Goal: Transaction & Acquisition: Purchase product/service

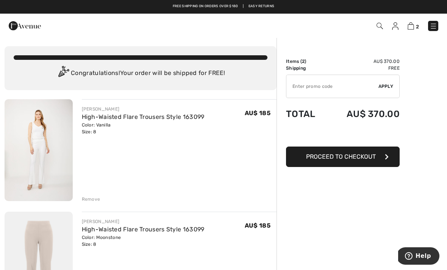
click at [48, 147] on img at bounding box center [39, 150] width 68 height 102
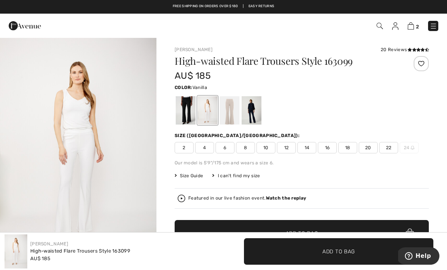
click at [254, 113] on div at bounding box center [252, 110] width 20 height 28
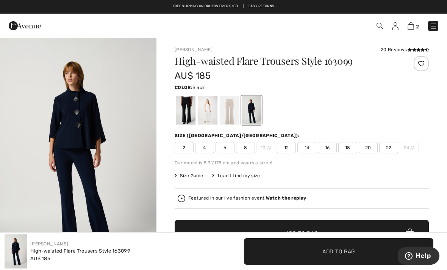
click at [187, 112] on div at bounding box center [186, 110] width 20 height 28
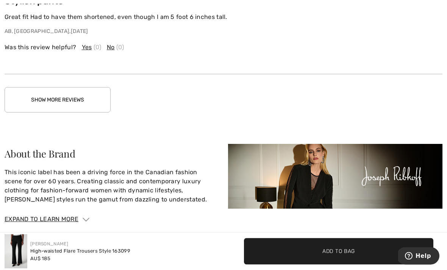
scroll to position [1414, 0]
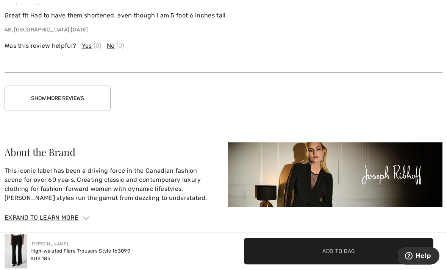
click at [54, 98] on button "Show More Reviews" at bounding box center [58, 98] width 106 height 25
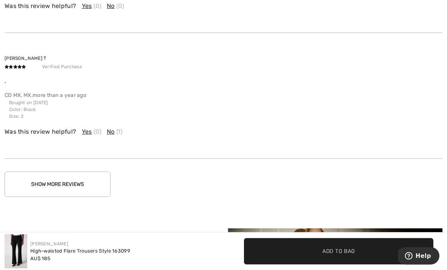
click at [63, 179] on button "Show More Reviews" at bounding box center [58, 184] width 106 height 25
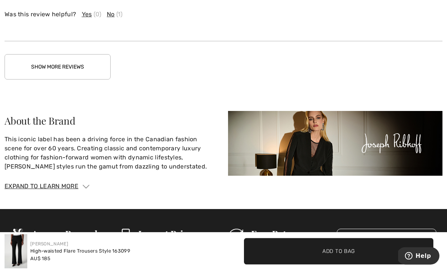
scroll to position [2275, 0]
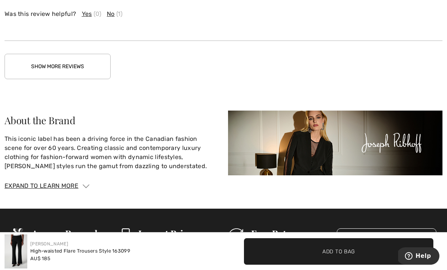
click at [53, 61] on button "Show More Reviews" at bounding box center [58, 66] width 106 height 25
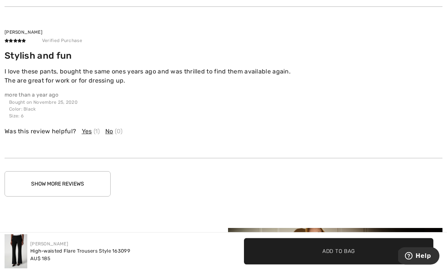
scroll to position [2656, 0]
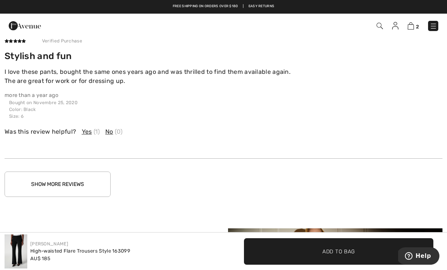
click at [66, 182] on button "Show More Reviews" at bounding box center [58, 184] width 106 height 25
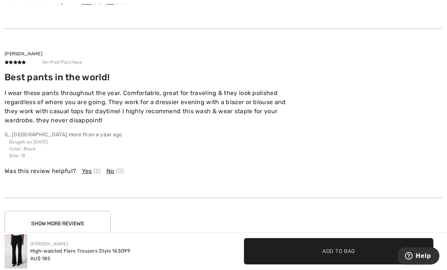
scroll to position [3063, 0]
click at [61, 220] on button "Show More Reviews" at bounding box center [58, 223] width 106 height 25
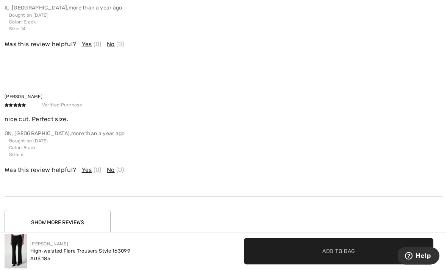
click at [66, 220] on button "Show More Reviews" at bounding box center [58, 222] width 106 height 25
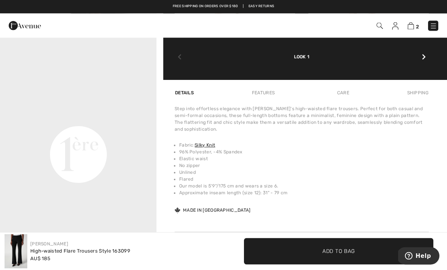
scroll to position [0, 0]
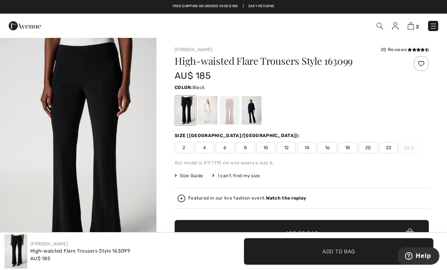
click at [435, 25] on img at bounding box center [433, 26] width 8 height 8
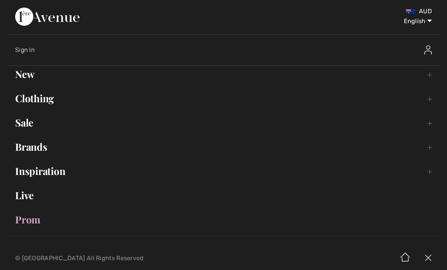
click at [32, 120] on link "Sale Toggle submenu" at bounding box center [224, 122] width 432 height 17
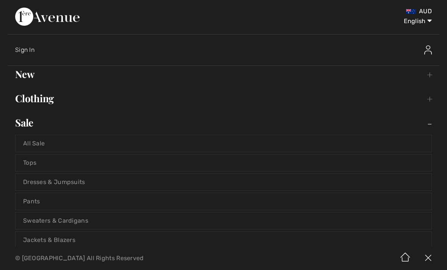
click at [44, 141] on link "All Sale" at bounding box center [224, 143] width 416 height 17
click at [37, 141] on link "All Sale" at bounding box center [224, 143] width 416 height 17
click at [55, 145] on link "All Sale" at bounding box center [224, 143] width 416 height 17
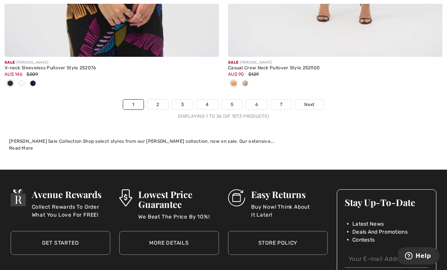
scroll to position [6655, 0]
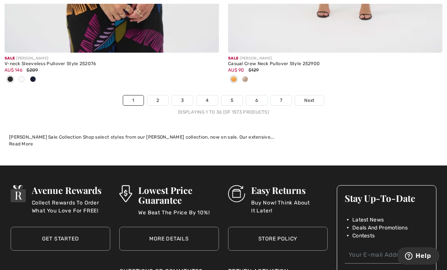
click at [161, 95] on link "2" at bounding box center [157, 100] width 21 height 10
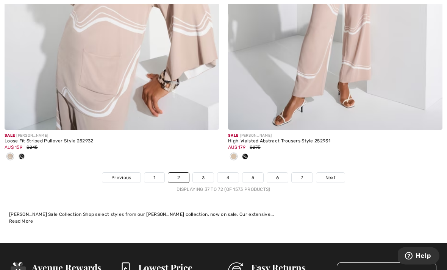
scroll to position [6590, 0]
click at [204, 173] on link "3" at bounding box center [203, 178] width 21 height 10
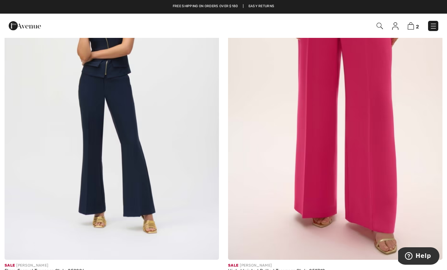
scroll to position [167, 0]
click at [136, 169] on img at bounding box center [112, 99] width 214 height 321
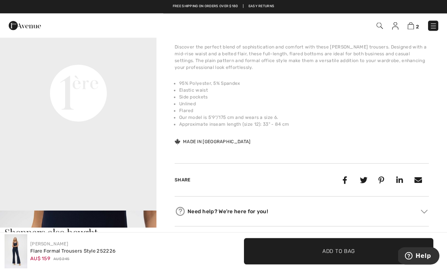
scroll to position [528, 0]
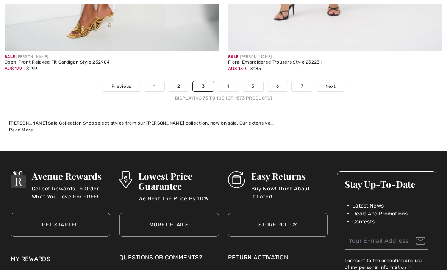
scroll to position [6632, 0]
click at [229, 81] on link "4" at bounding box center [227, 86] width 21 height 10
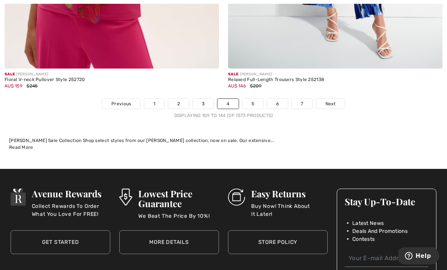
scroll to position [6552, 0]
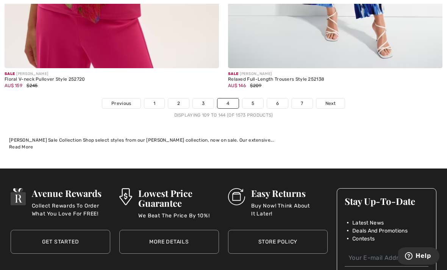
click at [254, 98] on link "5" at bounding box center [252, 103] width 21 height 10
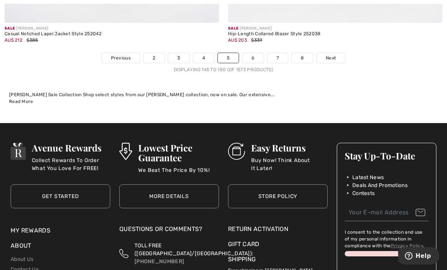
scroll to position [6548, 0]
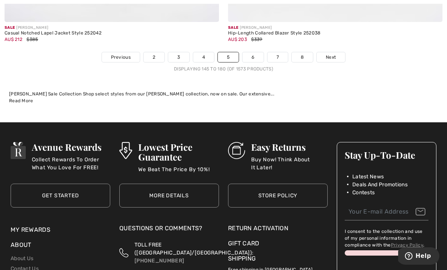
click at [334, 54] on span "Next" at bounding box center [331, 57] width 10 height 7
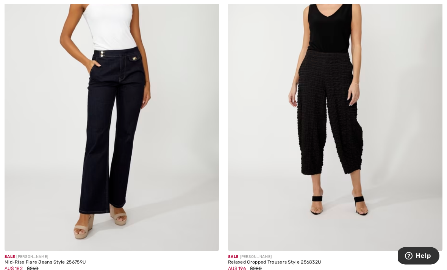
scroll to position [4639, 0]
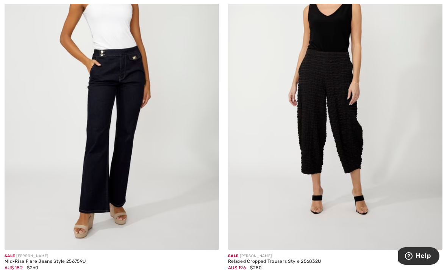
click at [129, 139] on img at bounding box center [112, 89] width 214 height 321
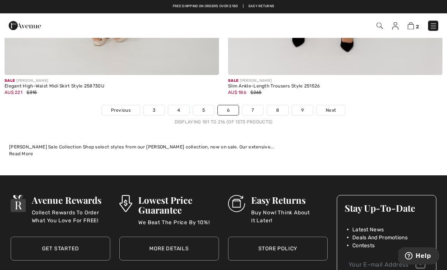
scroll to position [6595, 0]
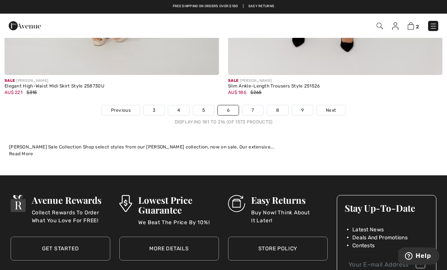
click at [333, 107] on span "Next" at bounding box center [331, 110] width 10 height 7
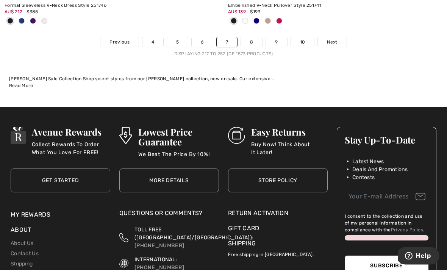
scroll to position [6763, 0]
click at [333, 39] on span "Next" at bounding box center [332, 42] width 10 height 7
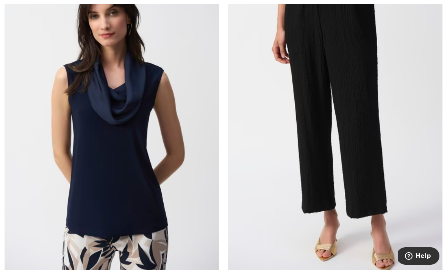
scroll to position [1606, 0]
click at [138, 190] on img at bounding box center [112, 114] width 214 height 321
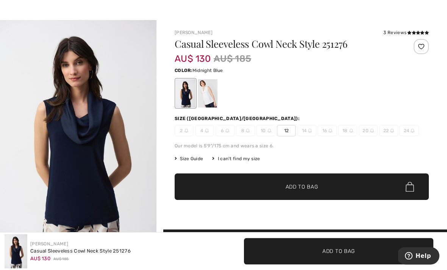
scroll to position [17, 0]
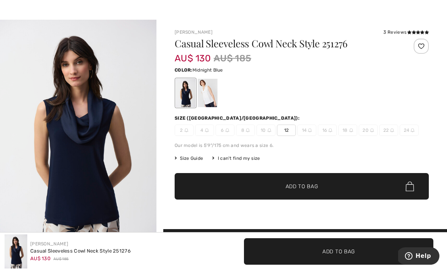
click at [192, 161] on span "Size Guide" at bounding box center [189, 158] width 28 height 7
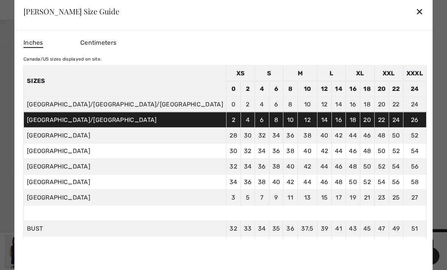
click at [415, 19] on div "✕" at bounding box center [419, 11] width 8 height 16
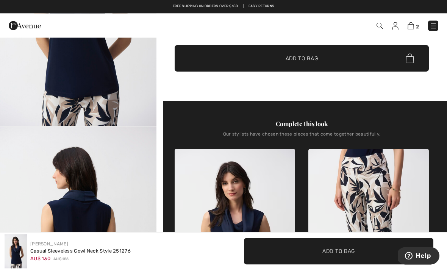
scroll to position [131, 0]
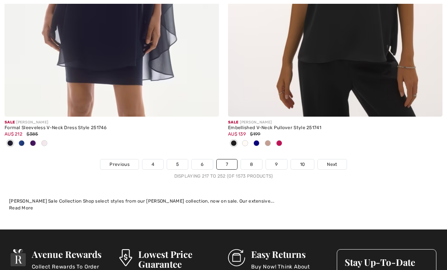
scroll to position [6645, 0]
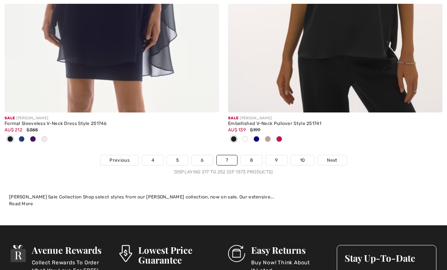
click at [337, 157] on span "Next" at bounding box center [332, 160] width 10 height 7
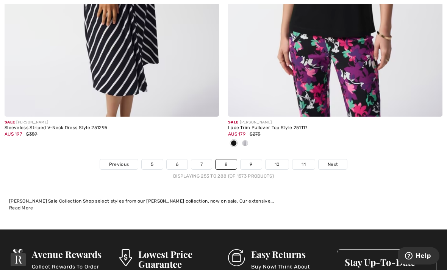
scroll to position [6653, 0]
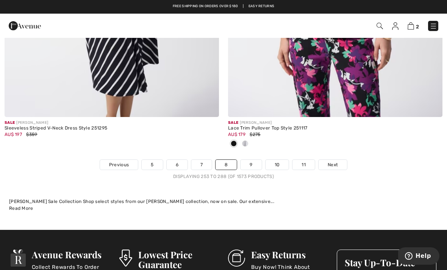
click at [252, 160] on link "9" at bounding box center [250, 165] width 21 height 10
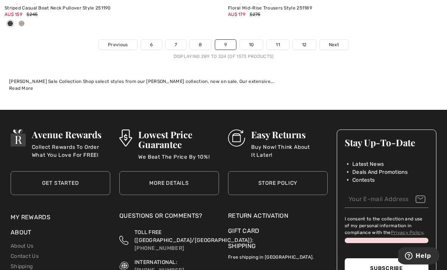
scroll to position [6652, 0]
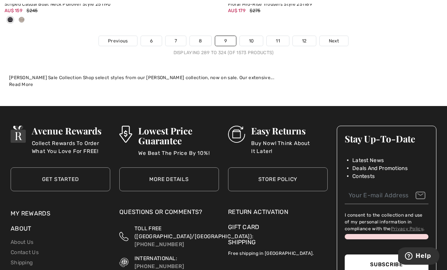
click at [335, 37] on span "Next" at bounding box center [334, 40] width 10 height 7
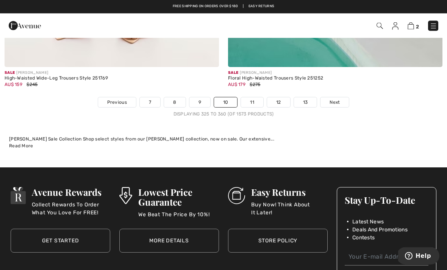
scroll to position [6553, 0]
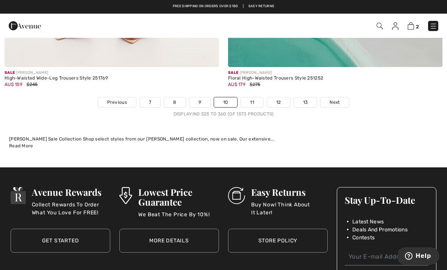
click at [338, 99] on span "Next" at bounding box center [334, 102] width 10 height 7
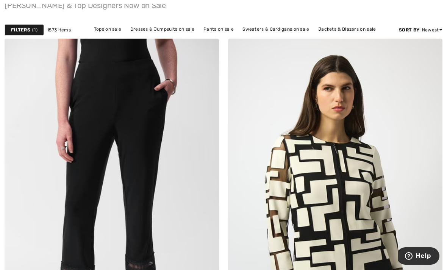
scroll to position [76, 0]
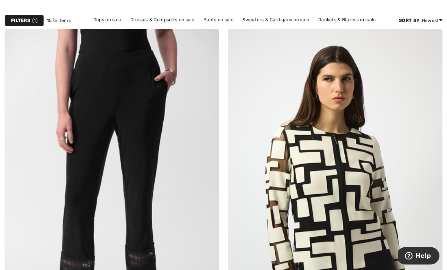
click at [362, 190] on img at bounding box center [335, 190] width 214 height 321
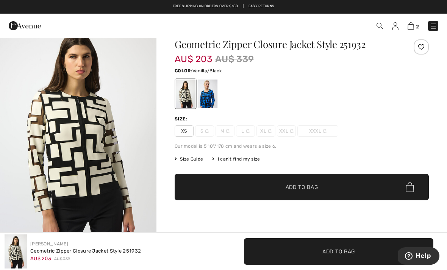
scroll to position [16, 0]
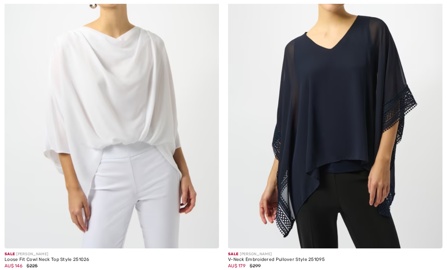
scroll to position [4666, 0]
click at [129, 109] on img at bounding box center [112, 87] width 214 height 321
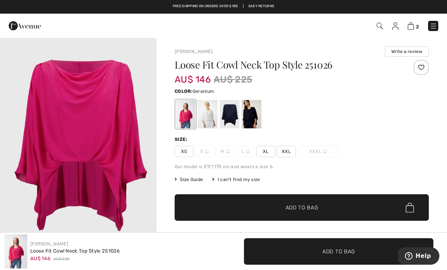
scroll to position [5, 0]
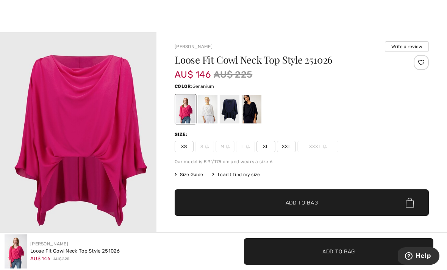
click at [213, 108] on div at bounding box center [208, 109] width 20 height 28
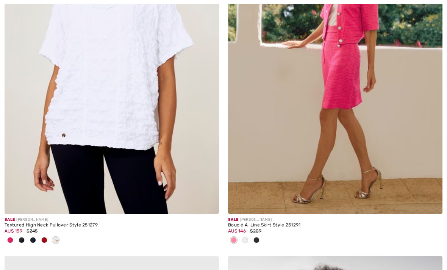
scroll to position [5428, 0]
click at [123, 91] on img at bounding box center [112, 52] width 214 height 321
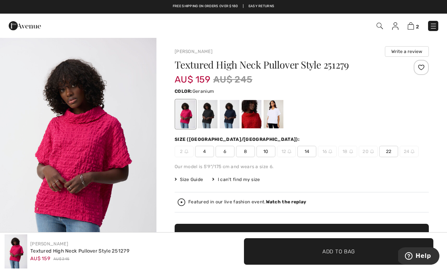
click at [278, 116] on div at bounding box center [274, 114] width 20 height 28
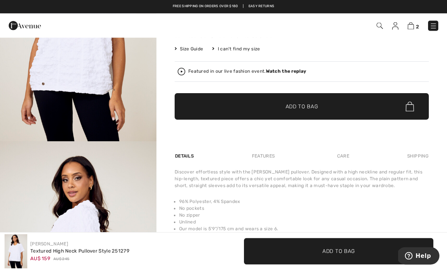
scroll to position [131, 0]
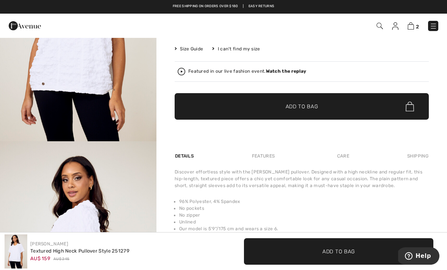
click at [284, 70] on strong "Watch the replay" at bounding box center [286, 71] width 41 height 5
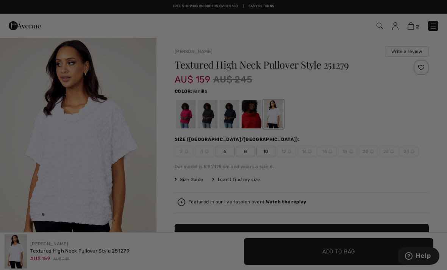
scroll to position [0, 0]
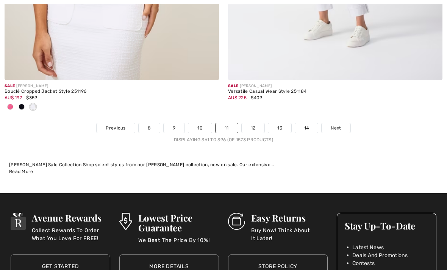
scroll to position [6652, 0]
click at [252, 123] on link "12" at bounding box center [253, 128] width 23 height 10
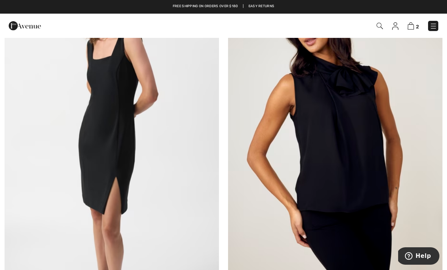
scroll to position [133, 0]
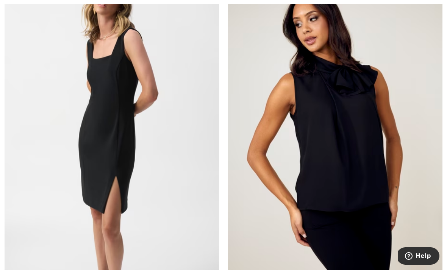
click at [360, 149] on img at bounding box center [335, 132] width 214 height 321
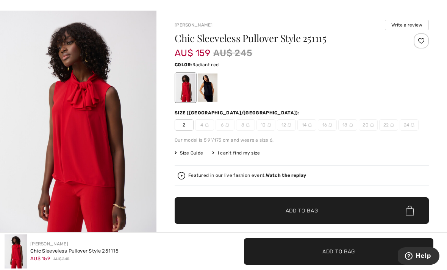
scroll to position [27, 0]
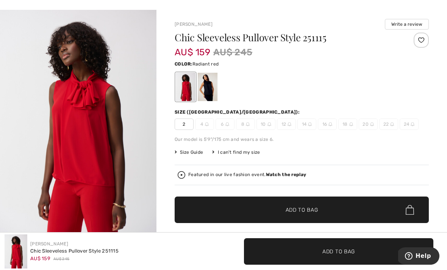
click at [211, 87] on div at bounding box center [208, 87] width 20 height 28
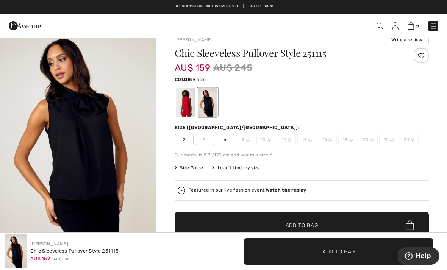
scroll to position [0, 0]
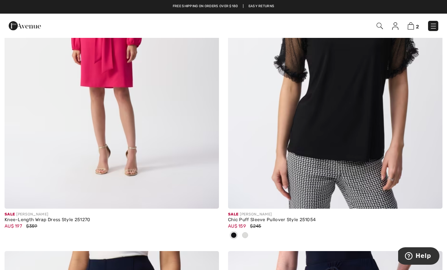
scroll to position [1295, 0]
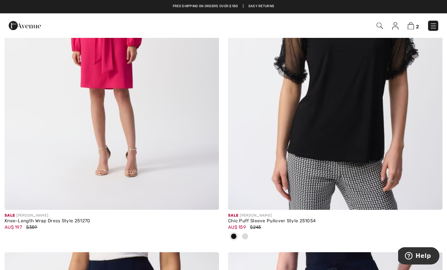
click at [344, 112] on img at bounding box center [335, 49] width 214 height 321
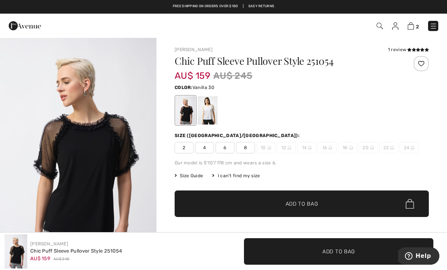
click at [212, 111] on div at bounding box center [208, 110] width 20 height 28
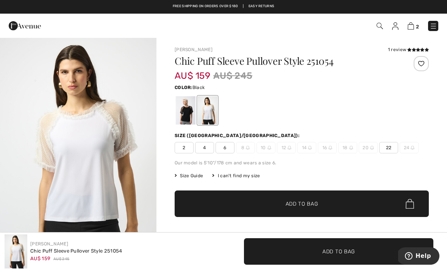
click at [190, 112] on div at bounding box center [186, 110] width 20 height 28
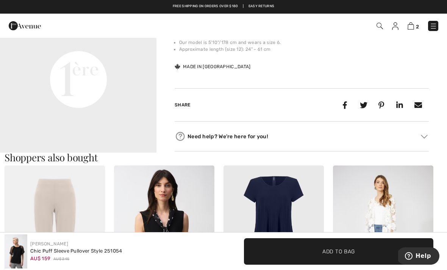
scroll to position [465, 0]
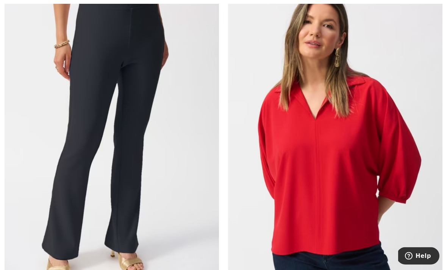
scroll to position [3095, 0]
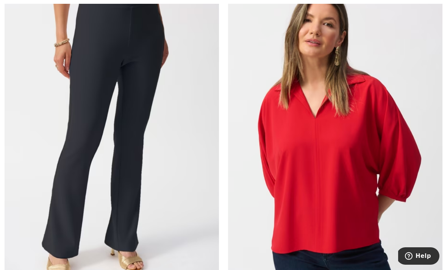
click at [136, 93] on img at bounding box center [112, 138] width 214 height 321
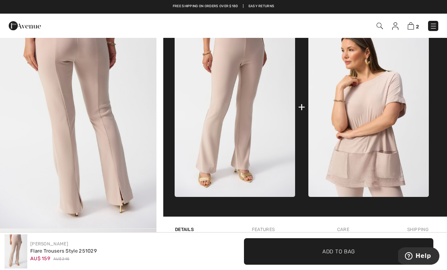
scroll to position [275, 0]
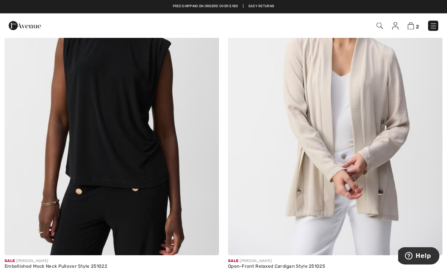
scroll to position [5765, 0]
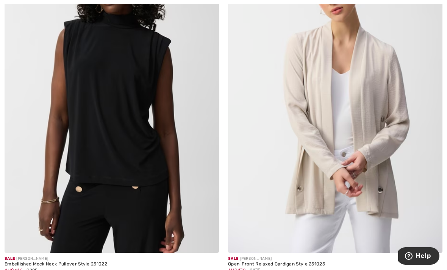
click at [120, 125] on img at bounding box center [112, 91] width 214 height 321
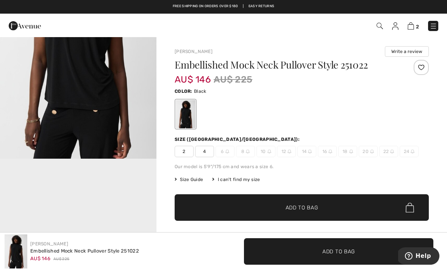
scroll to position [111, 0]
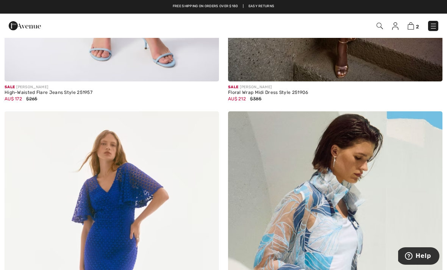
scroll to position [6286, 0]
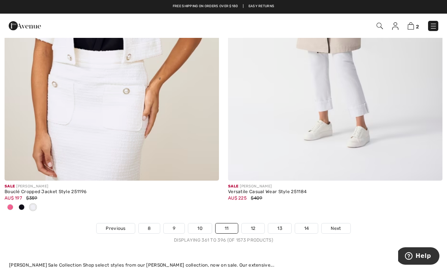
click at [253, 223] on link "12" at bounding box center [253, 228] width 23 height 10
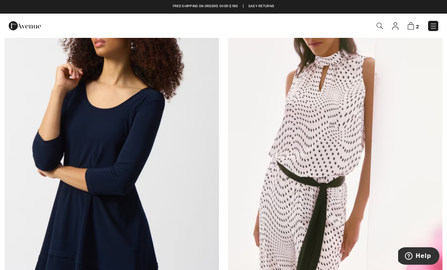
scroll to position [4984, 0]
click at [336, 131] on img at bounding box center [335, 144] width 214 height 321
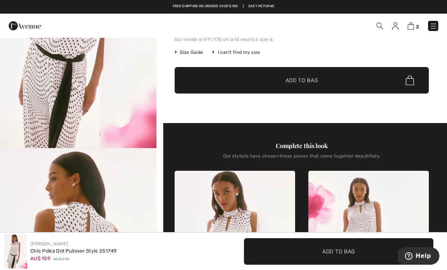
scroll to position [122, 0]
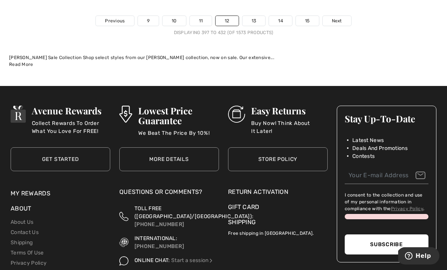
scroll to position [6748, 0]
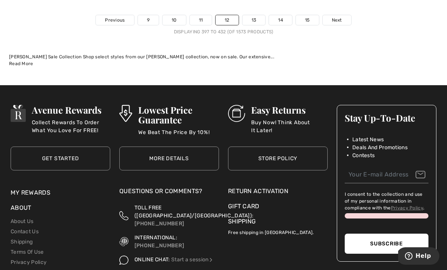
click at [339, 17] on span "Next" at bounding box center [337, 20] width 10 height 7
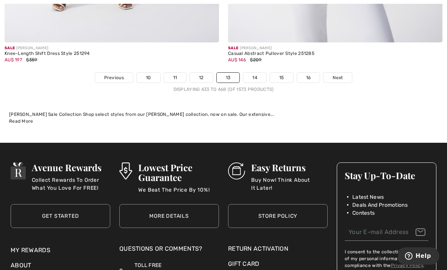
scroll to position [6578, 0]
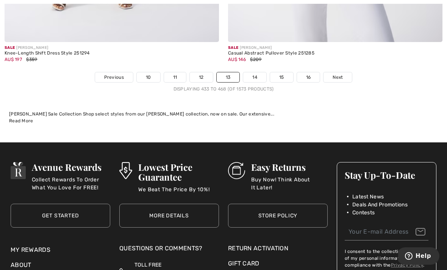
click at [336, 72] on link "Next" at bounding box center [337, 77] width 28 height 10
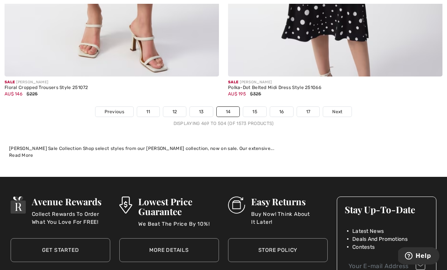
scroll to position [6506, 0]
click at [333, 108] on span "Next" at bounding box center [337, 111] width 10 height 7
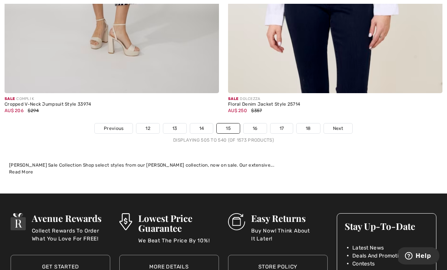
scroll to position [6577, 0]
click at [339, 125] on span "Next" at bounding box center [338, 128] width 10 height 7
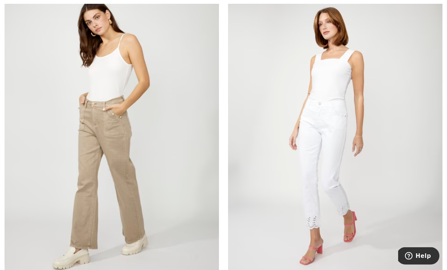
scroll to position [6307, 0]
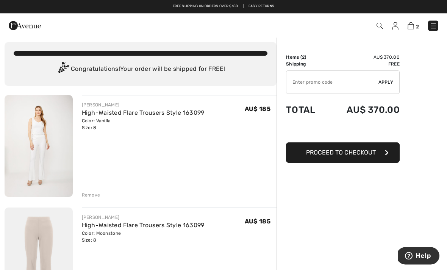
scroll to position [2, 0]
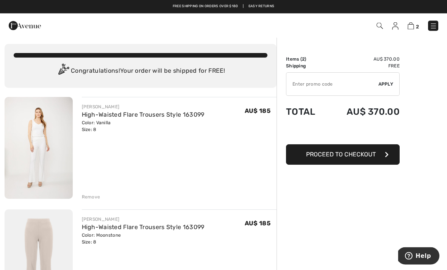
click at [20, 24] on img at bounding box center [25, 25] width 32 height 15
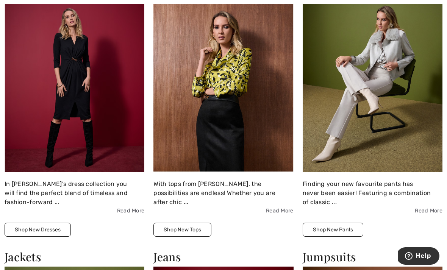
scroll to position [1086, 0]
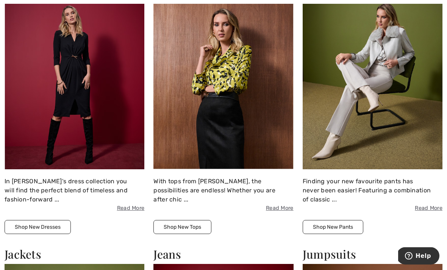
click at [332, 228] on button "Shop New Pants" at bounding box center [333, 227] width 61 height 14
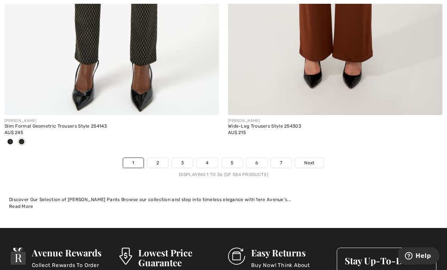
scroll to position [6499, 0]
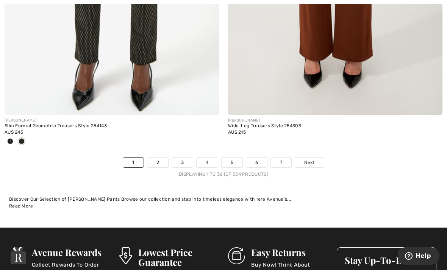
click at [311, 158] on link "Next" at bounding box center [309, 163] width 28 height 10
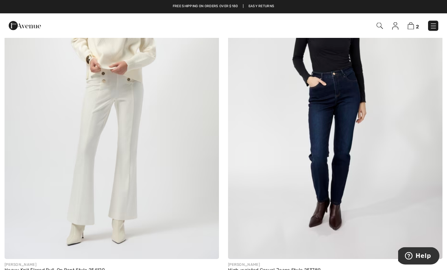
scroll to position [512, 0]
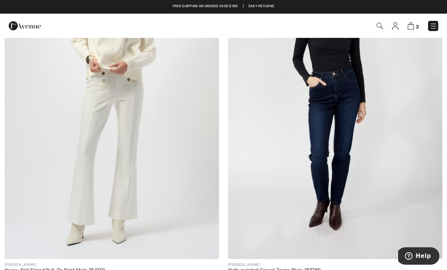
click at [134, 172] on img at bounding box center [112, 98] width 214 height 321
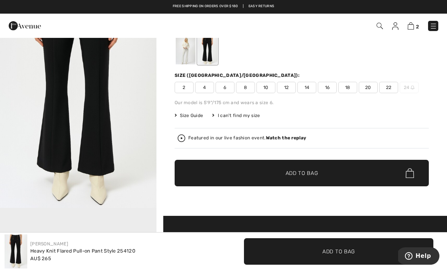
scroll to position [56, 0]
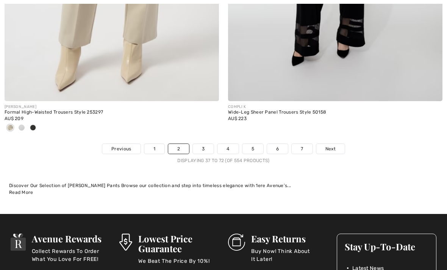
scroll to position [6563, 0]
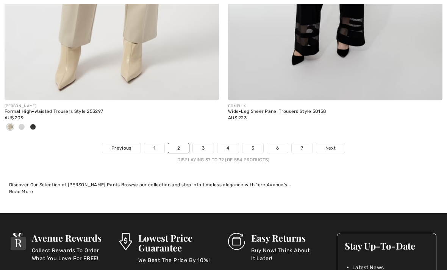
click at [204, 143] on link "3" at bounding box center [203, 148] width 21 height 10
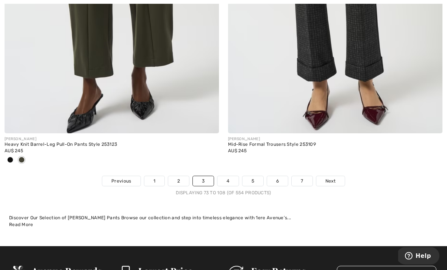
scroll to position [6493, 0]
click at [331, 178] on span "Next" at bounding box center [330, 181] width 10 height 7
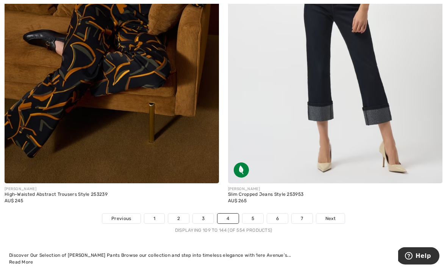
scroll to position [6431, 0]
click at [332, 215] on span "Next" at bounding box center [330, 218] width 10 height 7
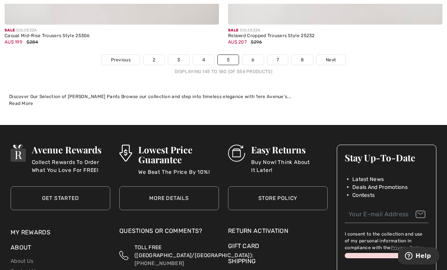
scroll to position [6551, 0]
click at [333, 57] on span "Next" at bounding box center [331, 59] width 10 height 7
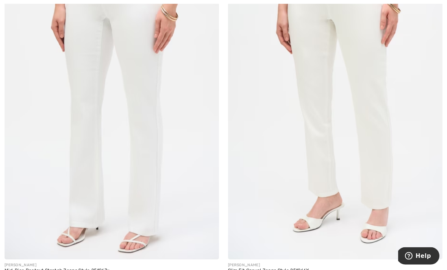
scroll to position [1578, 0]
click at [154, 121] on img at bounding box center [112, 98] width 214 height 321
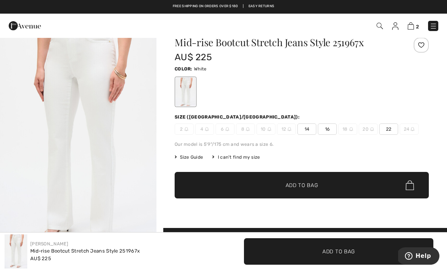
scroll to position [15, 0]
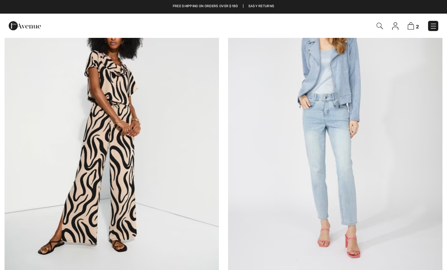
scroll to position [4594, 0]
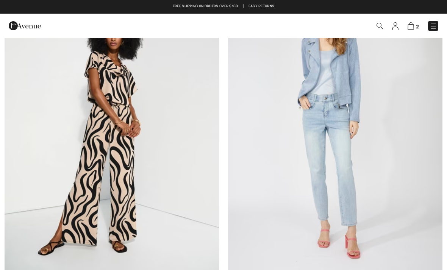
click at [414, 25] on img at bounding box center [410, 25] width 6 height 7
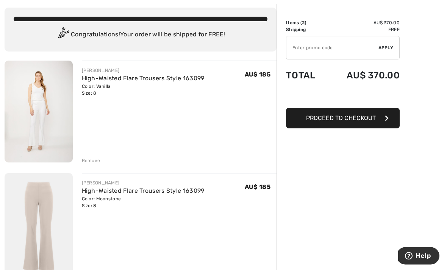
scroll to position [39, 0]
click at [42, 109] on img at bounding box center [39, 112] width 68 height 102
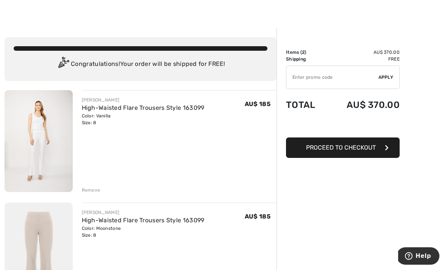
scroll to position [10, 0]
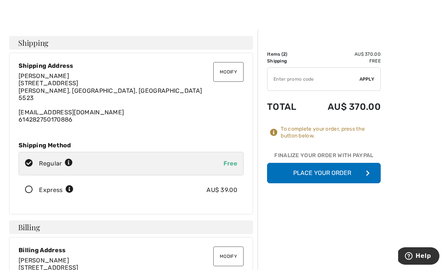
scroll to position [9, 0]
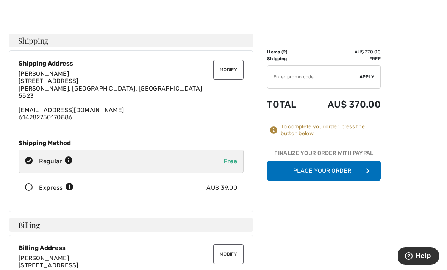
click at [365, 172] on button "Place Your Order" at bounding box center [324, 171] width 114 height 20
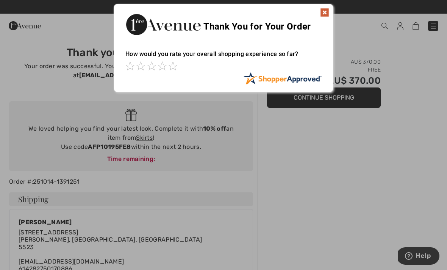
click at [109, 148] on div at bounding box center [223, 135] width 447 height 270
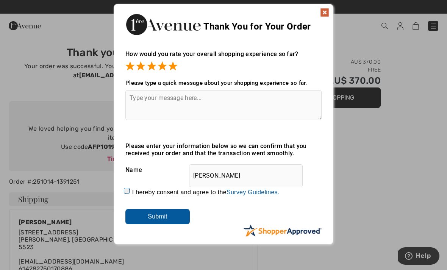
click at [324, 11] on img at bounding box center [324, 12] width 9 height 9
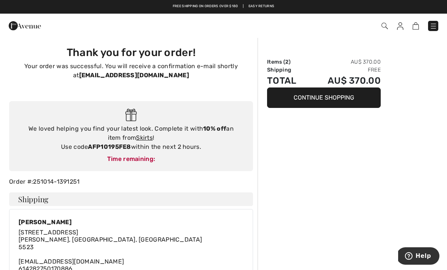
click at [112, 144] on strong "AFP10195FE8" at bounding box center [109, 146] width 43 height 7
click at [212, 152] on div "We loved helping you find your latest look. Complete it with 10% off an item fr…" at bounding box center [131, 136] width 244 height 70
